Goal: Information Seeking & Learning: Learn about a topic

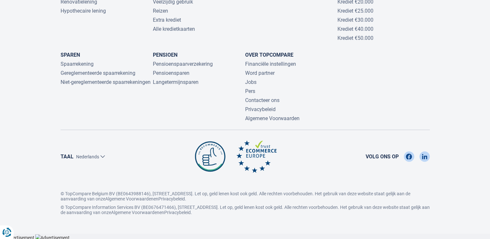
scroll to position [971, 0]
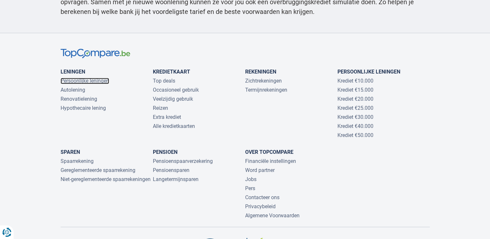
click at [86, 83] on link "Persoonlijke leningen" at bounding box center [85, 81] width 49 height 6
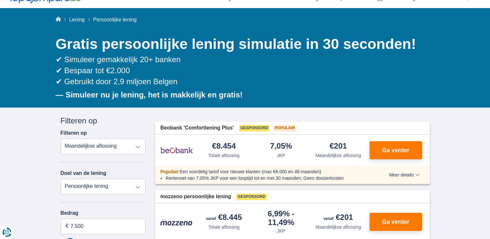
scroll to position [65, 0]
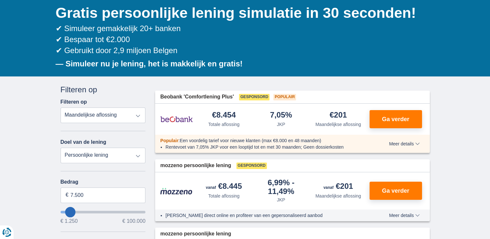
click at [119, 155] on select "Persoonlijke lening Auto Moto / fiets Mobilhome / caravan Renovatie Energie Sch…" at bounding box center [103, 156] width 85 height 16
drag, startPoint x: 31, startPoint y: 120, endPoint x: 28, endPoint y: 86, distance: 33.9
